Goal: Task Accomplishment & Management: Use online tool/utility

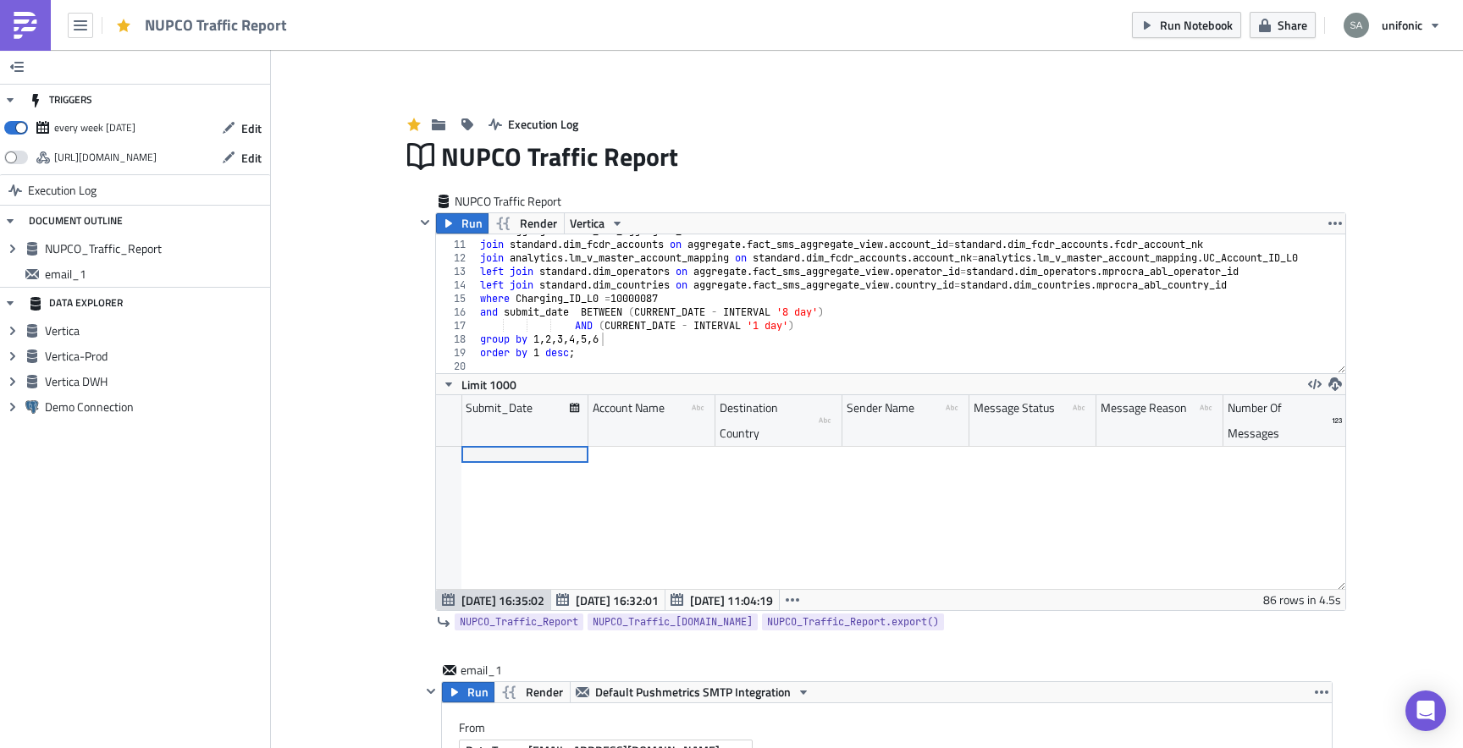
scroll to position [194, 909]
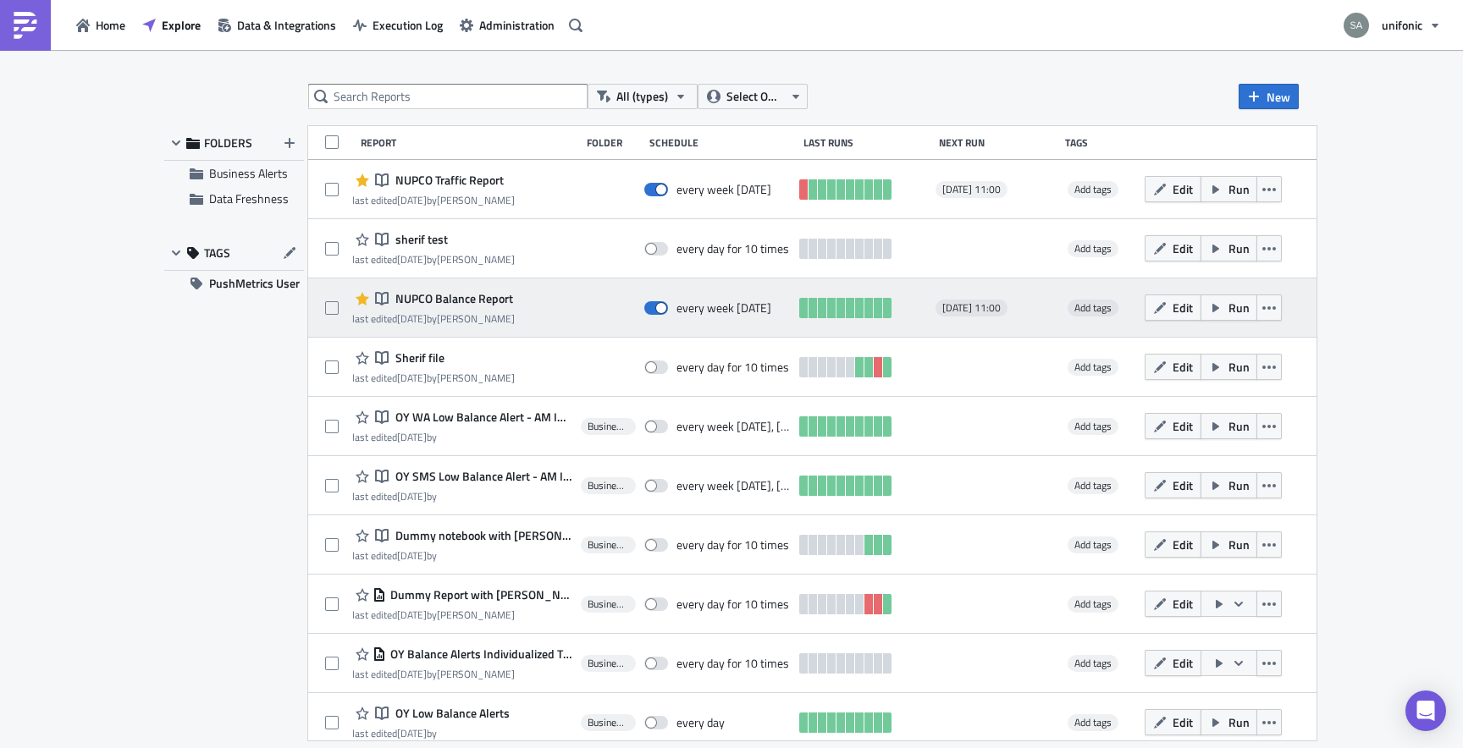
click at [428, 296] on span "NUPCO Balance Report" at bounding box center [452, 298] width 122 height 15
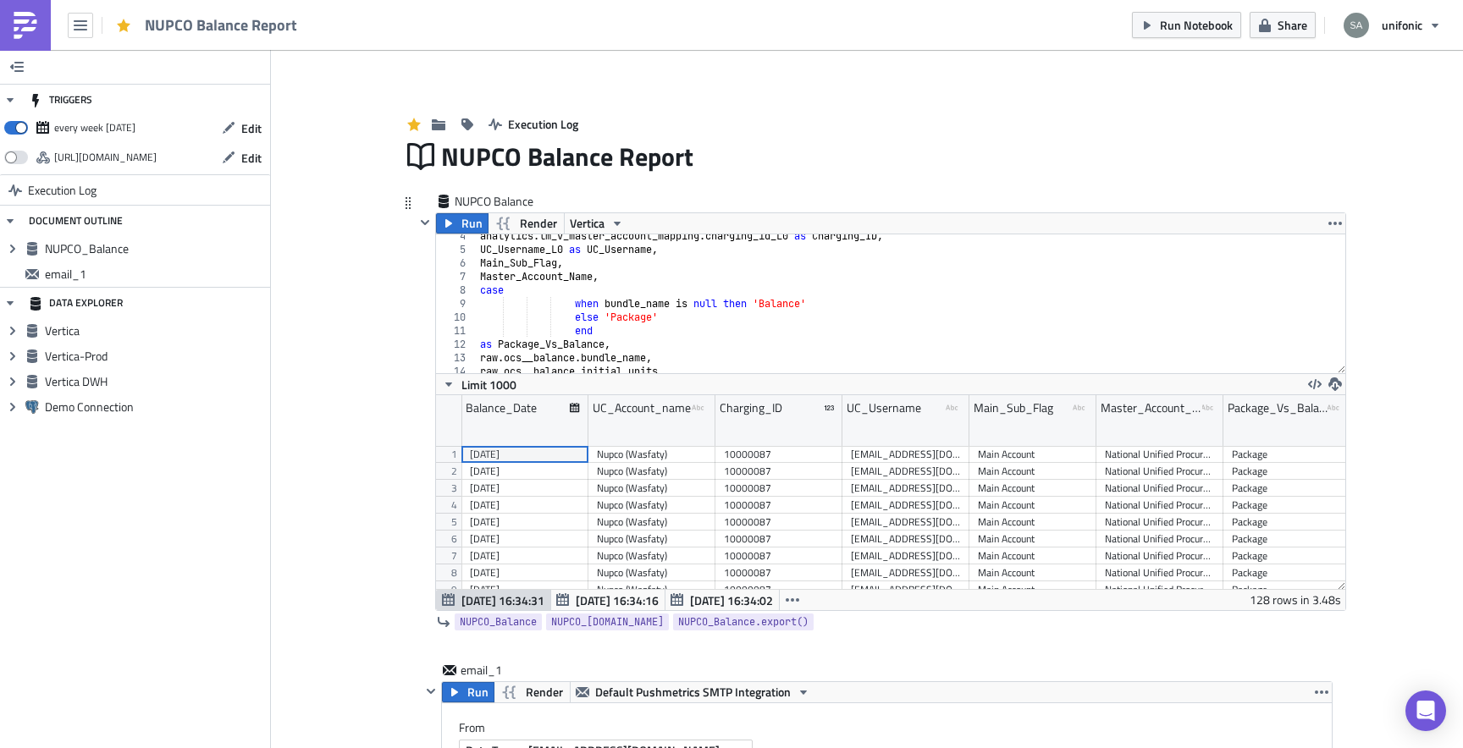
scroll to position [213, 0]
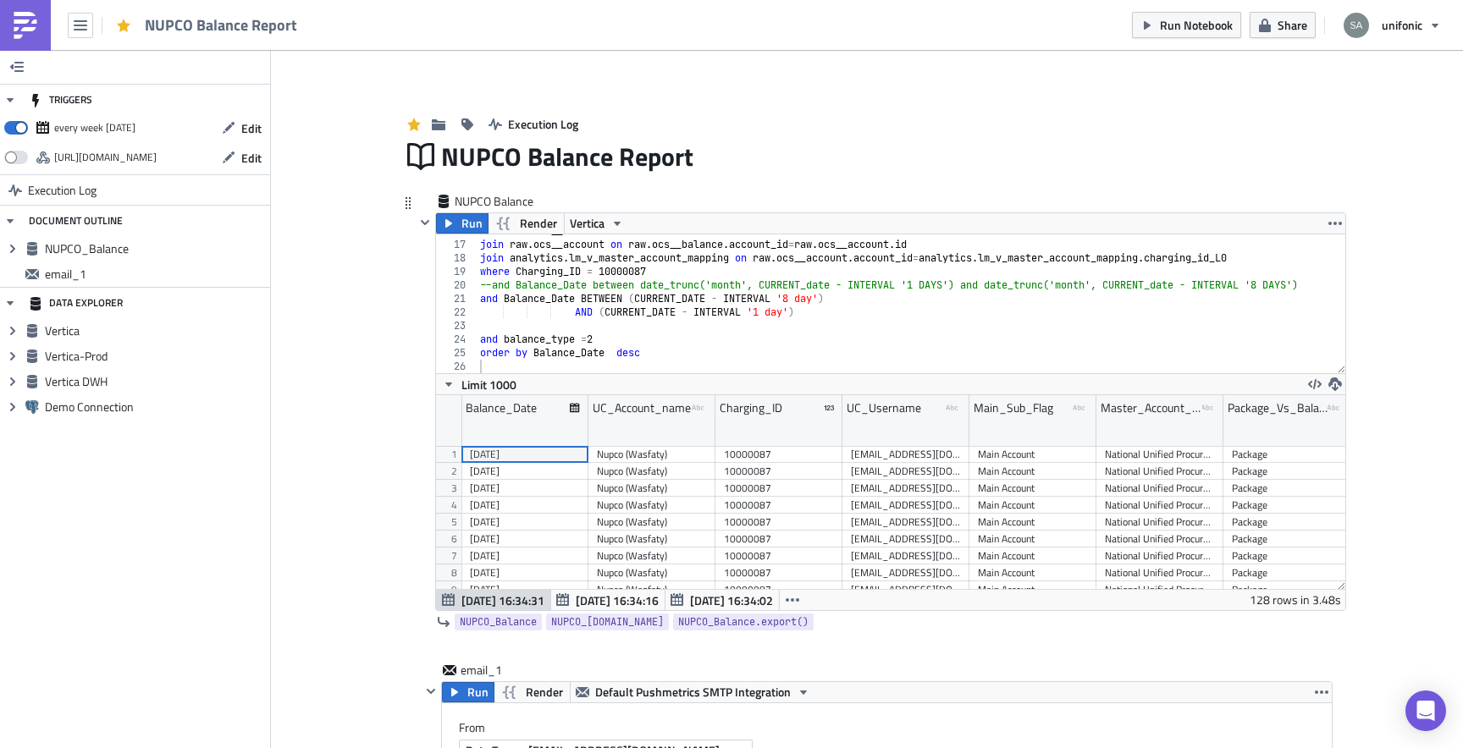
type textarea "and balance_type =2"
click at [834, 340] on div "from raw . ocs__balance join raw . ocs__account on raw . ocs__balance . account…" at bounding box center [911, 307] width 868 height 166
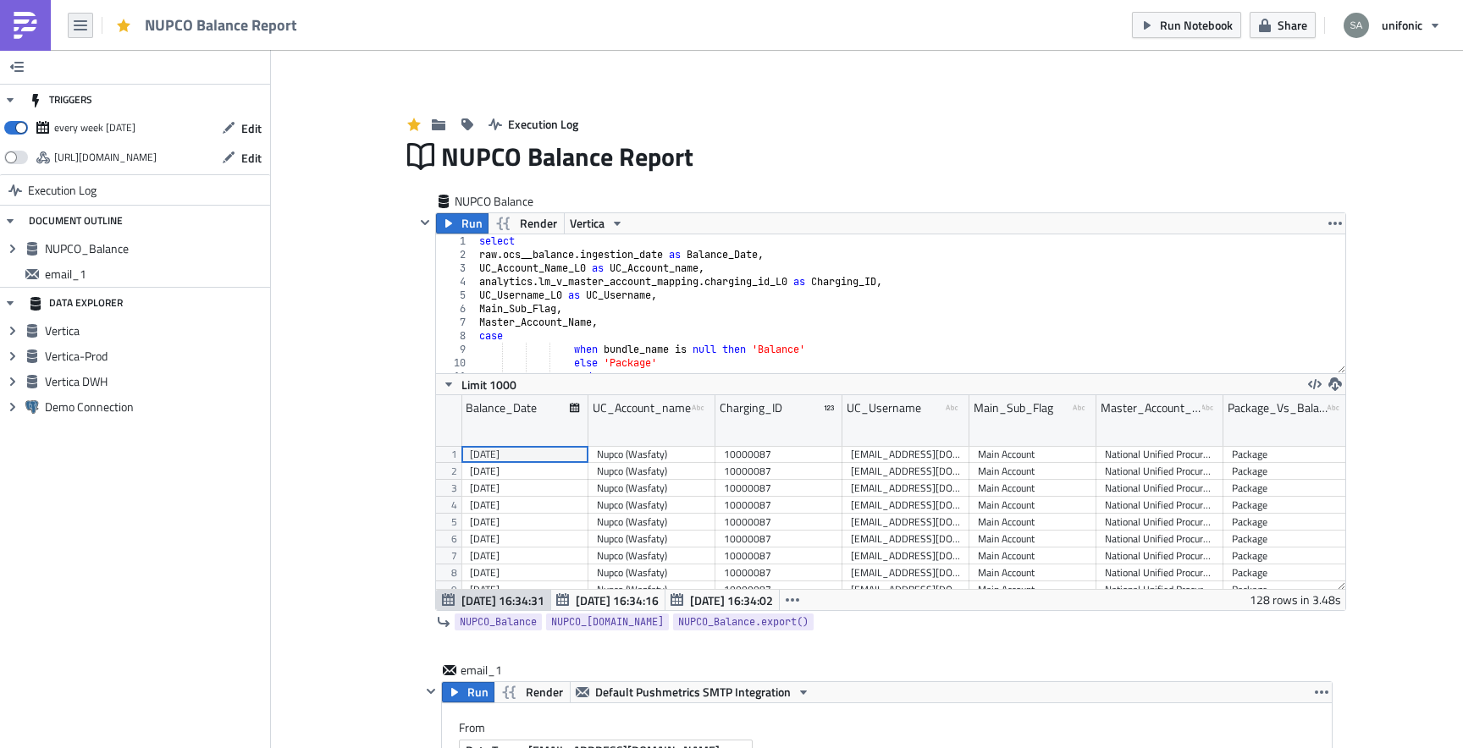
scroll to position [194, 909]
click at [87, 36] on button "button" at bounding box center [80, 25] width 25 height 25
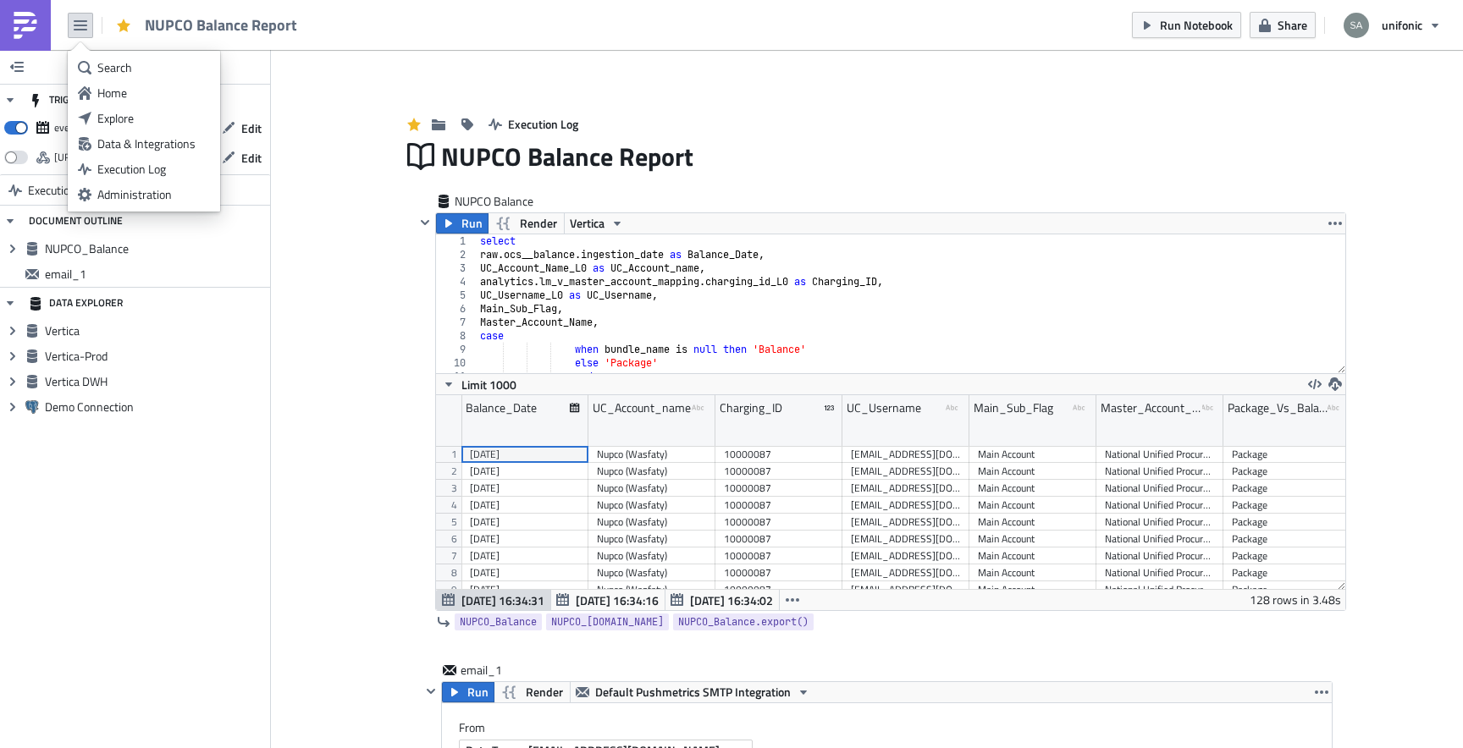
scroll to position [0, 0]
click at [43, 20] on link at bounding box center [25, 25] width 51 height 51
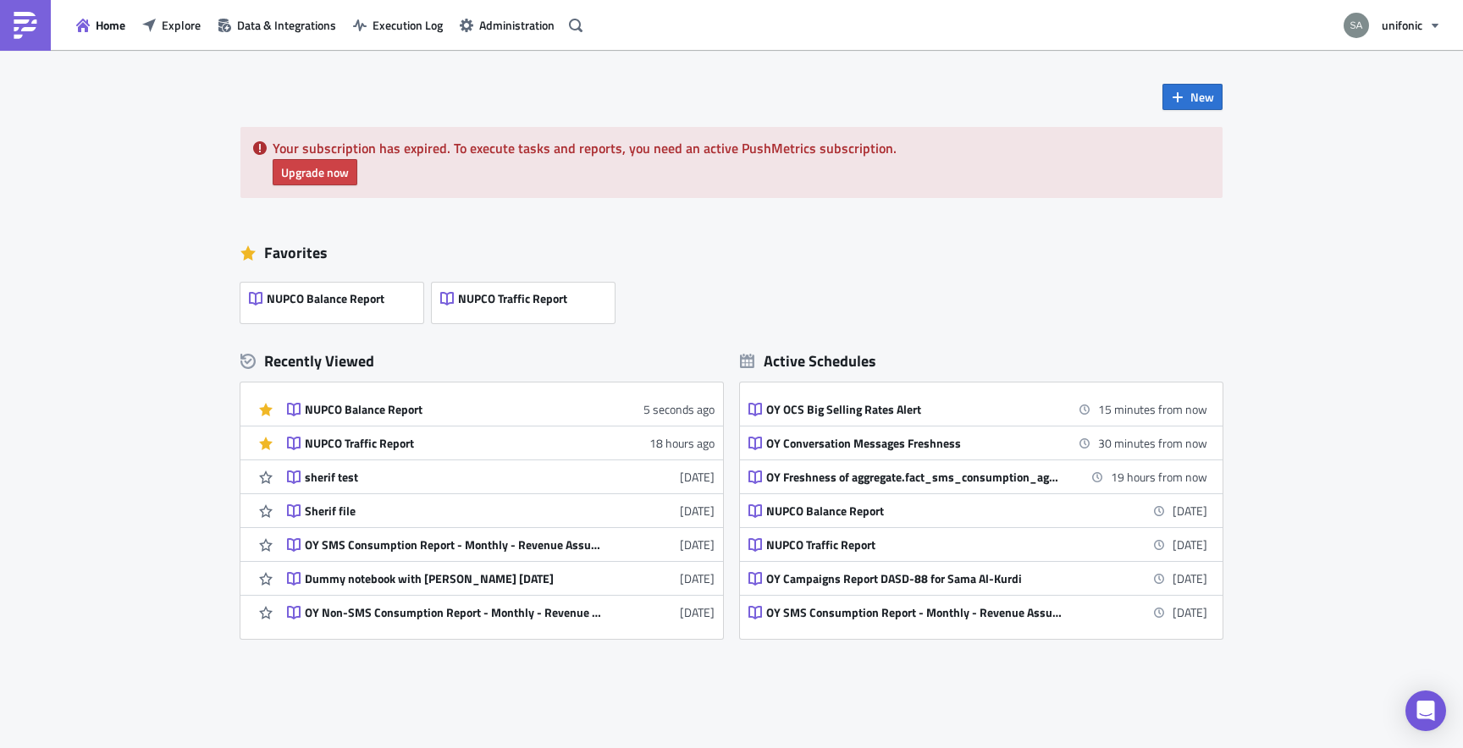
click at [185, 151] on div "New Your subscription has expired. To execute tasks and reports, you need an ac…" at bounding box center [731, 429] width 1463 height 758
click at [35, 36] on img at bounding box center [25, 25] width 27 height 27
click at [104, 34] on button "Home" at bounding box center [101, 25] width 66 height 26
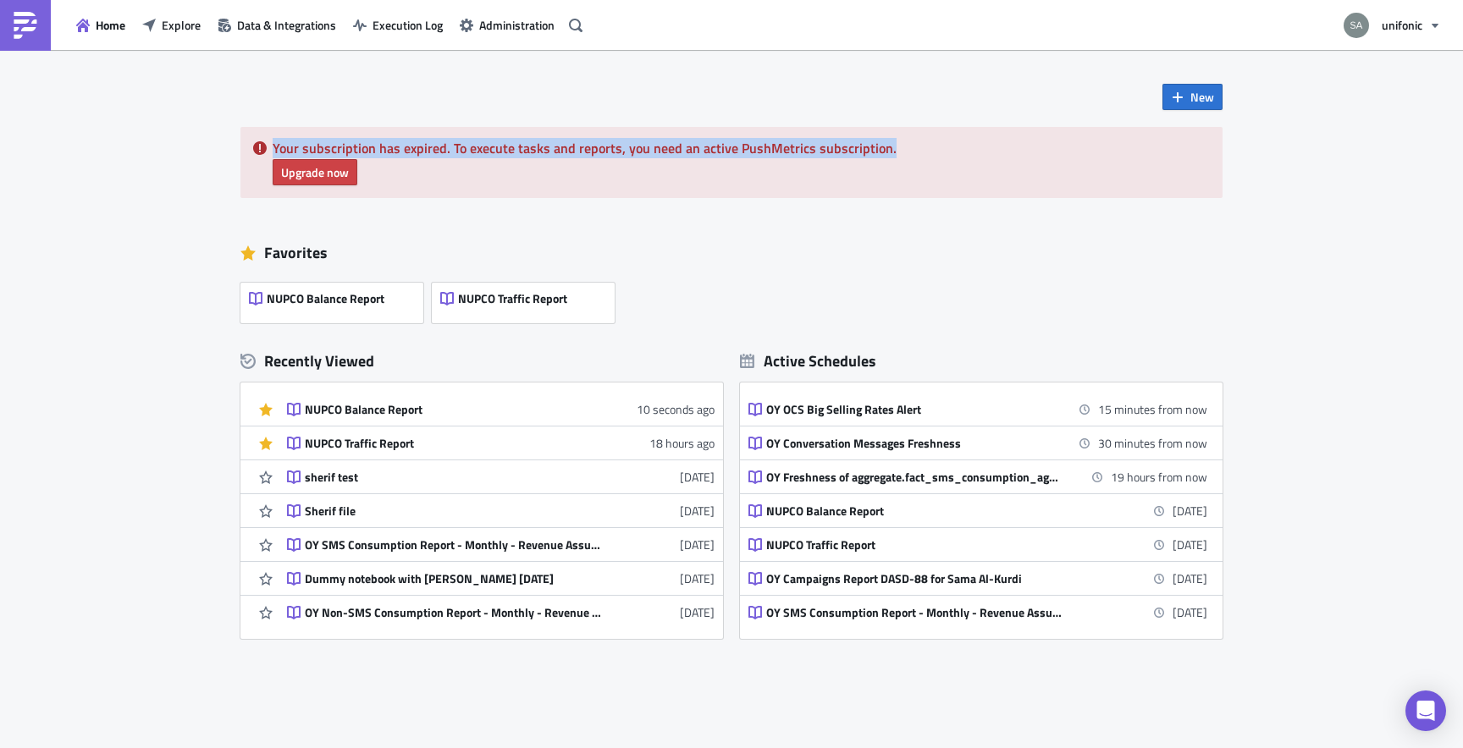
drag, startPoint x: 884, startPoint y: 151, endPoint x: 273, endPoint y: 153, distance: 611.9
click at [270, 152] on div "Your subscription has expired. To execute tasks and reports, you need an active…" at bounding box center [731, 162] width 982 height 71
